Goal: Navigation & Orientation: Find specific page/section

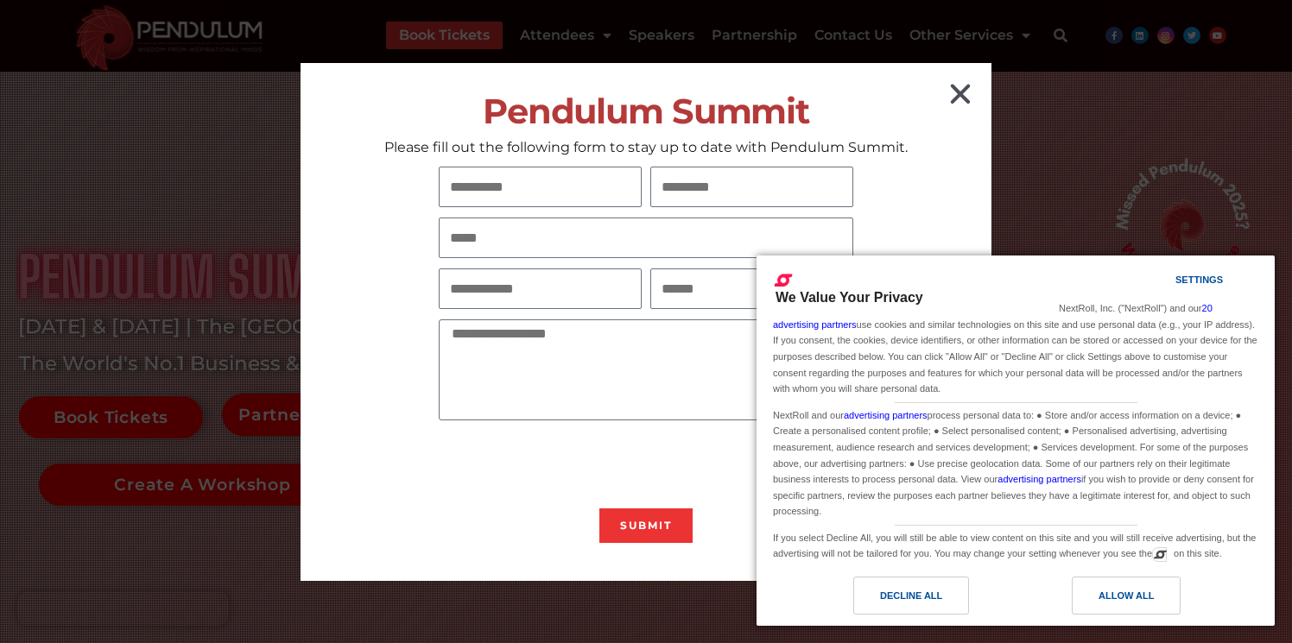
click at [966, 94] on icon "Close" at bounding box center [961, 94] width 28 height 28
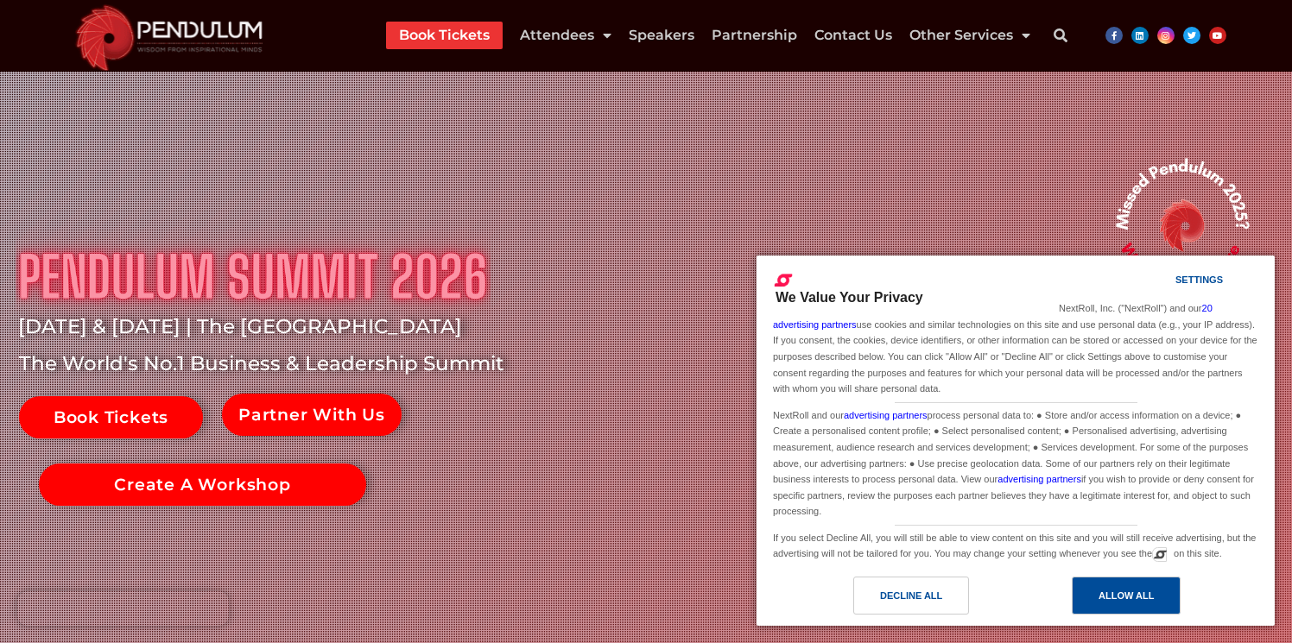
click at [1123, 597] on div "Allow All" at bounding box center [1126, 595] width 55 height 19
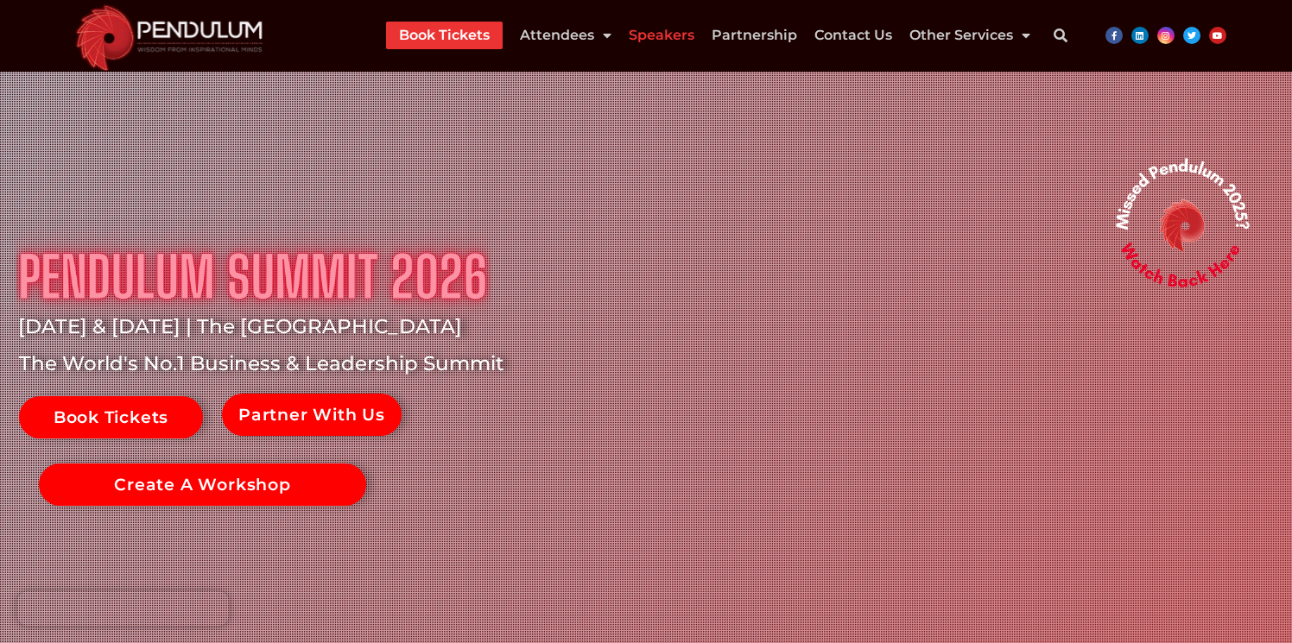
click at [659, 32] on link "Speakers" at bounding box center [662, 36] width 66 height 28
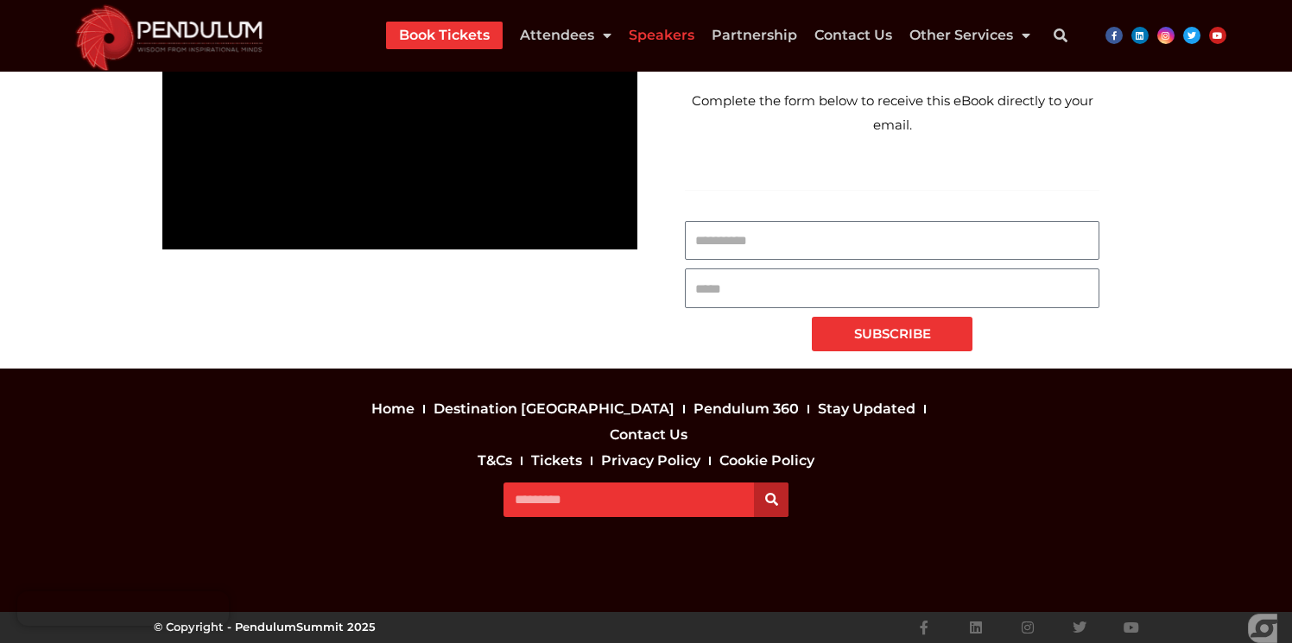
scroll to position [8594, 0]
click at [689, 422] on link "Pendulum 360" at bounding box center [746, 409] width 114 height 26
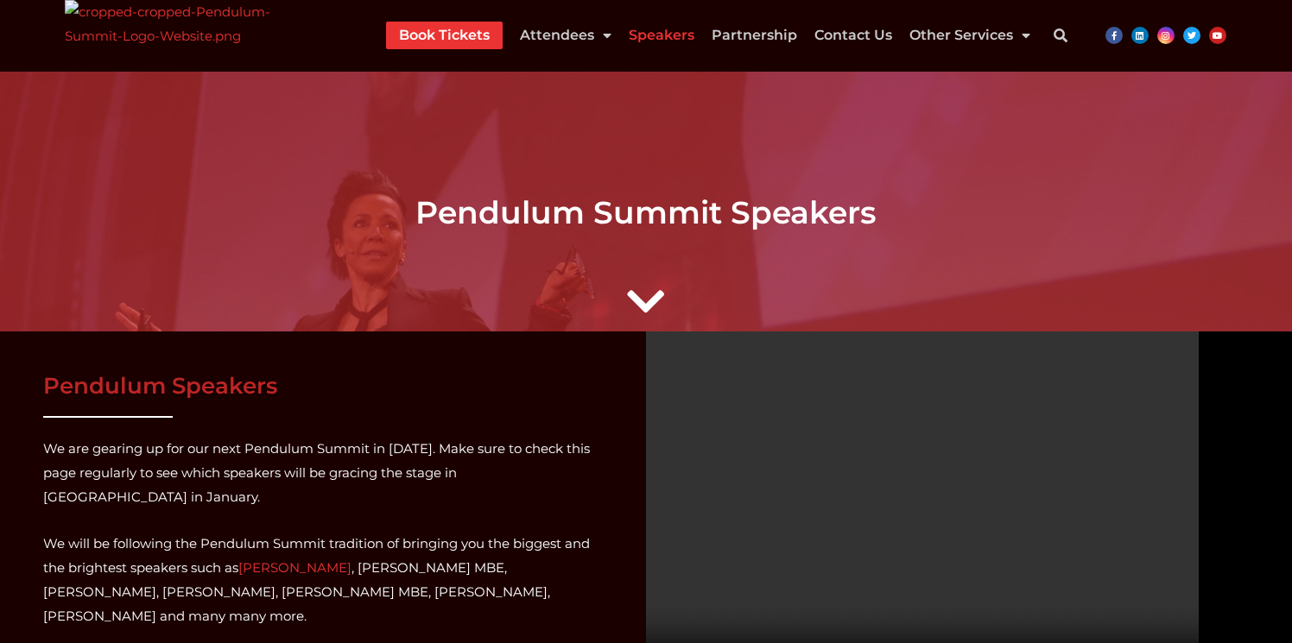
scroll to position [8394, 0]
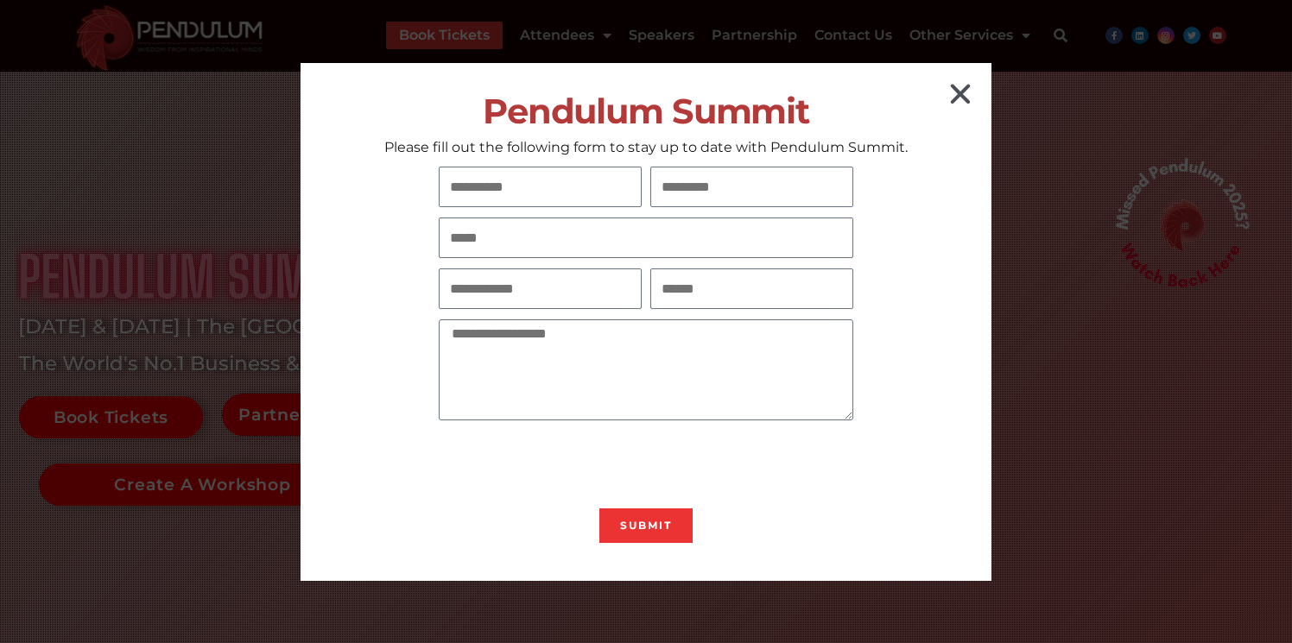
click at [961, 94] on icon "Close" at bounding box center [961, 94] width 28 height 28
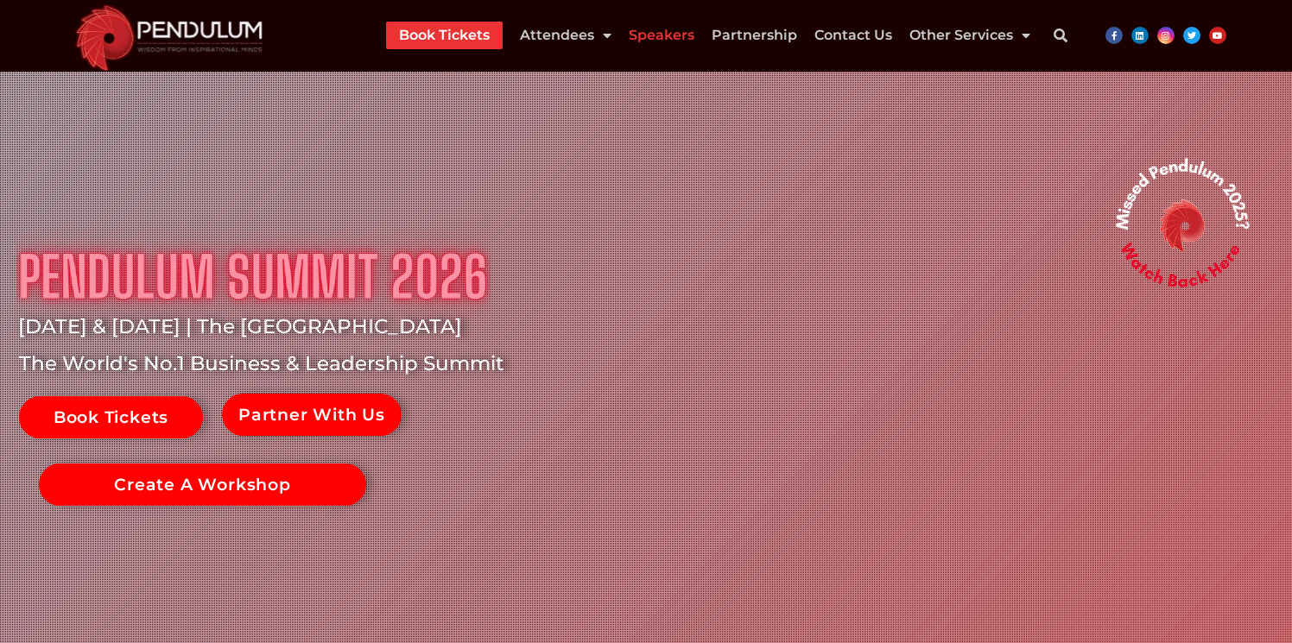
click at [665, 40] on link "Speakers" at bounding box center [662, 36] width 66 height 28
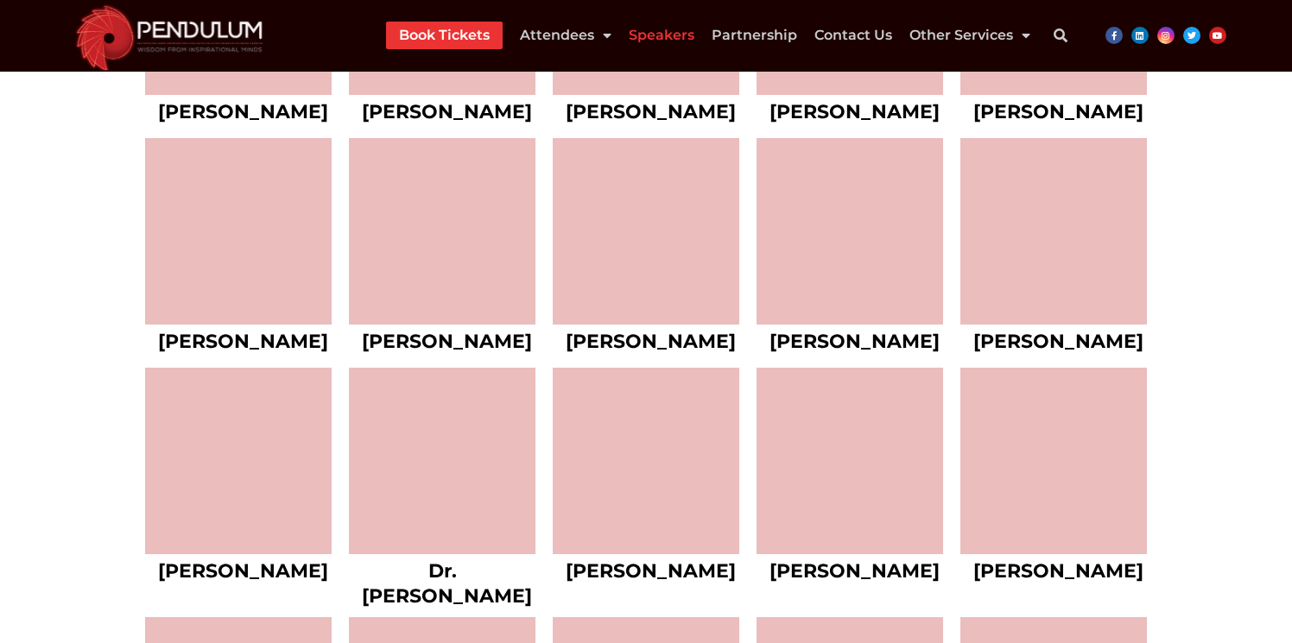
scroll to position [6629, 0]
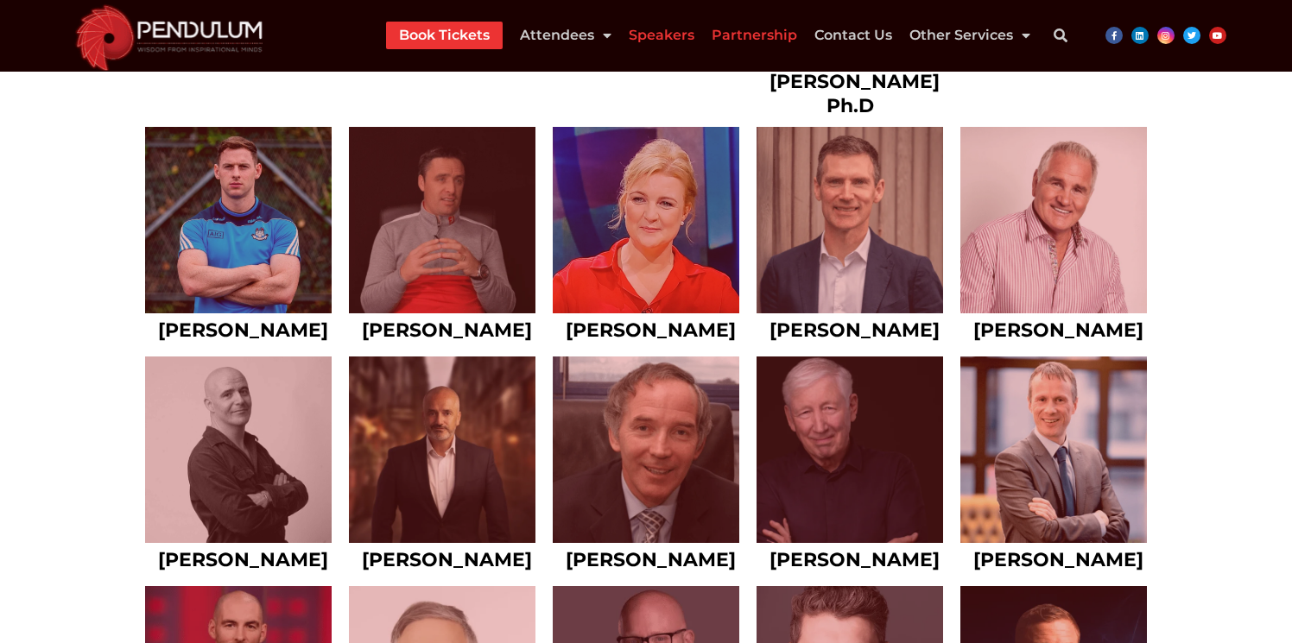
click at [767, 40] on link "Partnership" at bounding box center [755, 36] width 86 height 28
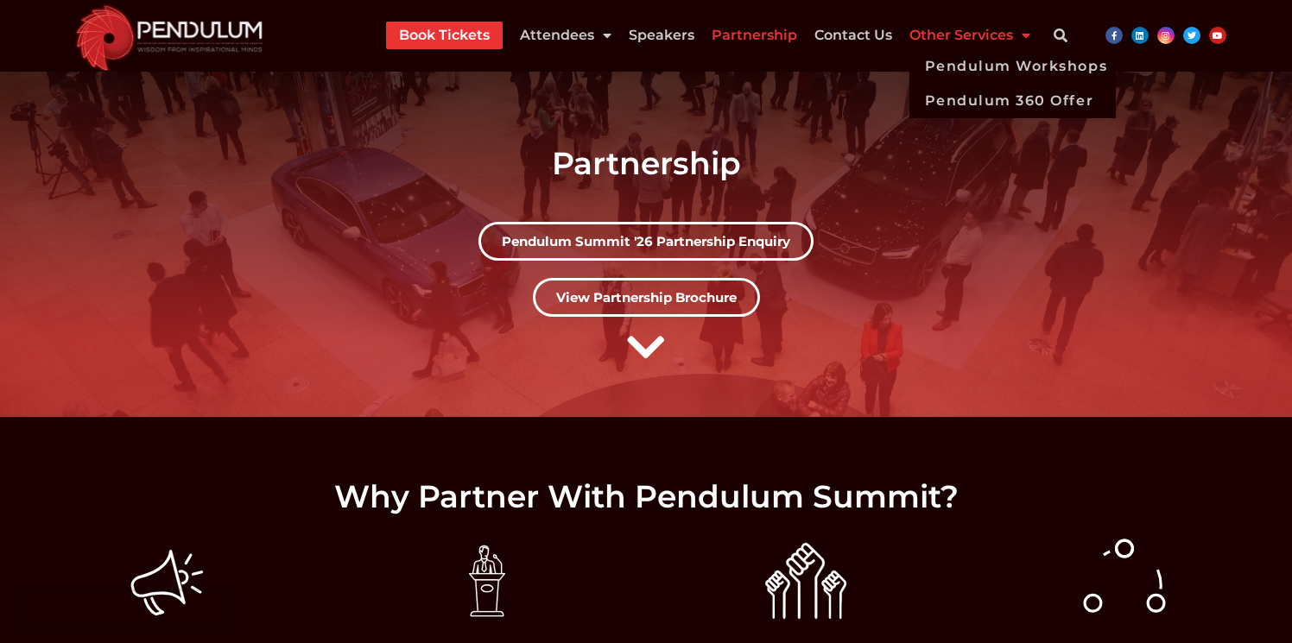
click at [980, 35] on link "Other Services" at bounding box center [969, 36] width 121 height 28
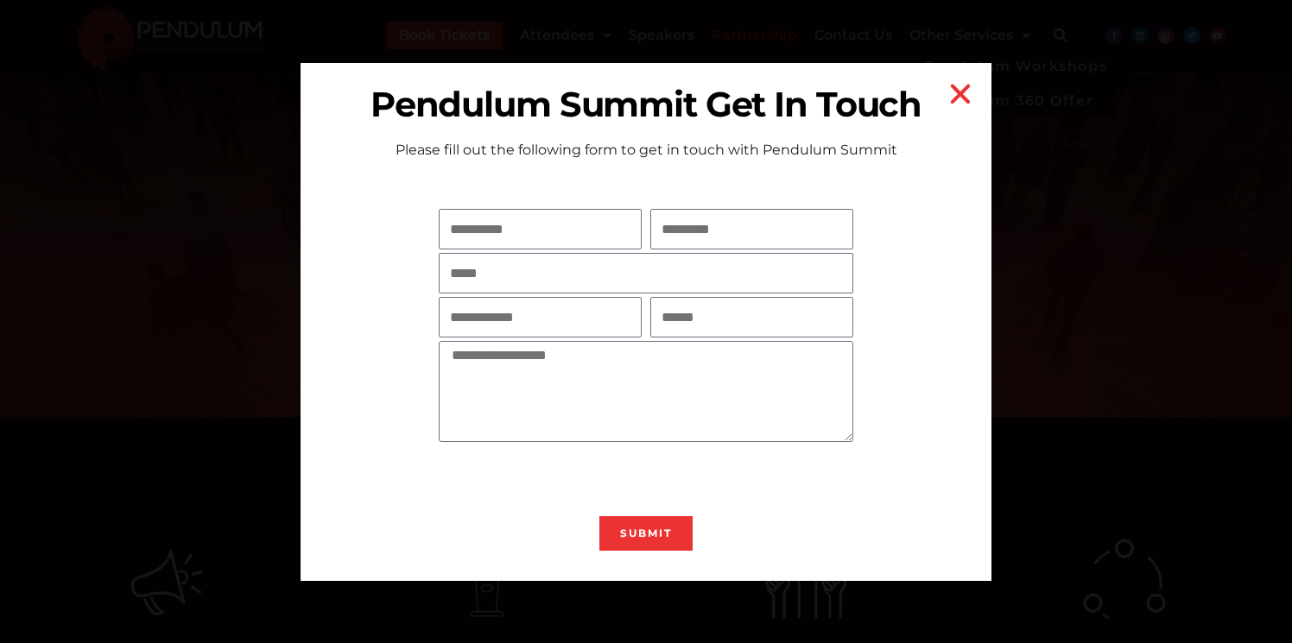
click at [992, 67] on div "Pendulum Summit Get In Touch Please fill out the following form to get in touch…" at bounding box center [646, 321] width 1292 height 643
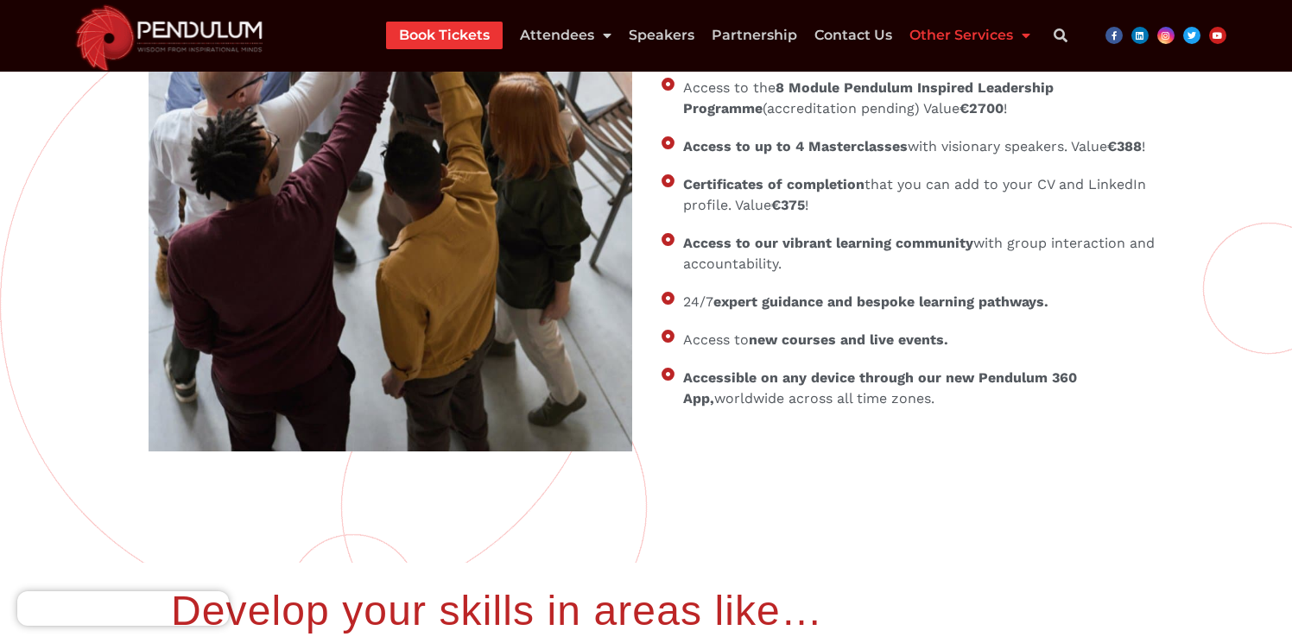
scroll to position [2187, 0]
